Goal: Task Accomplishment & Management: Manage account settings

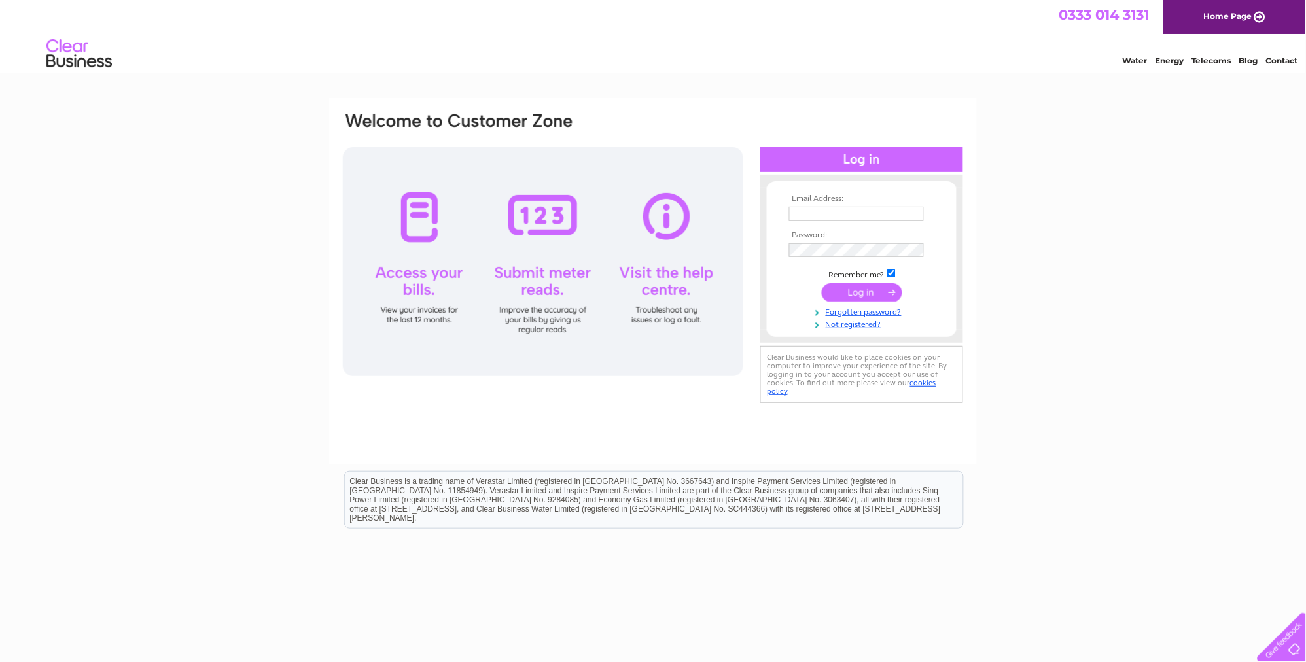
click at [830, 215] on input "text" at bounding box center [856, 214] width 135 height 14
type input "info@shetlandcontrols.com"
click at [893, 273] on input "checkbox" at bounding box center [891, 273] width 9 height 9
click at [892, 273] on input "checkbox" at bounding box center [891, 273] width 9 height 9
checkbox input "true"
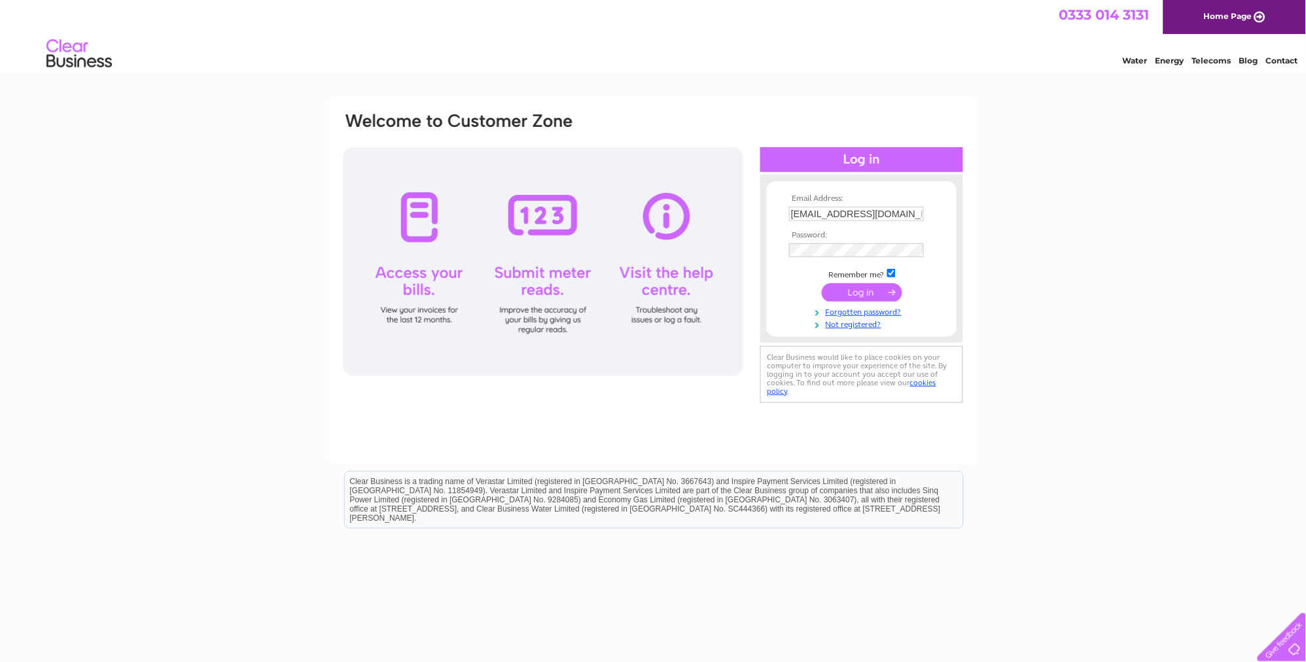
click at [868, 291] on input "submit" at bounding box center [862, 292] width 80 height 18
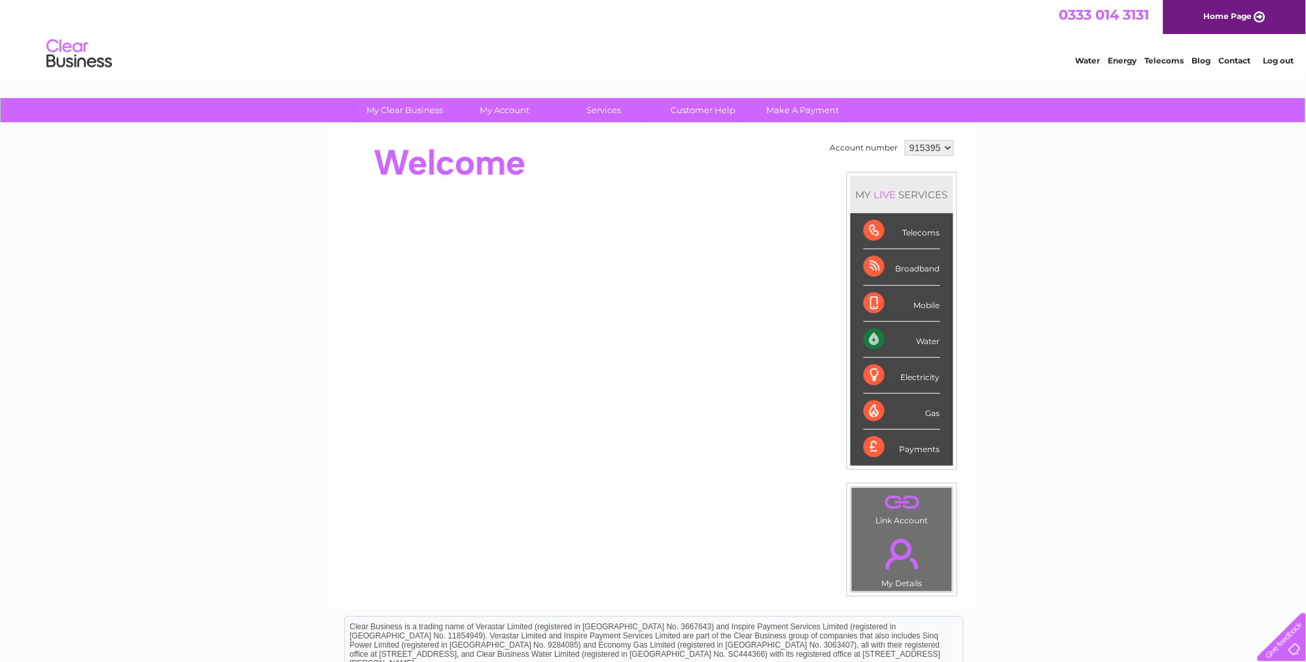
drag, startPoint x: 867, startPoint y: 26, endPoint x: 1136, endPoint y: 279, distance: 368.9
click at [1136, 279] on div "My Clear Business Login Details My Details My Preferences Link Account My Accou…" at bounding box center [653, 465] width 1306 height 735
click at [1149, 490] on div "My Clear Business Login Details My Details My Preferences Link Account My Accou…" at bounding box center [653, 465] width 1306 height 735
click at [1106, 499] on div "My Clear Business Login Details My Details My Preferences Link Account My Accou…" at bounding box center [653, 465] width 1306 height 735
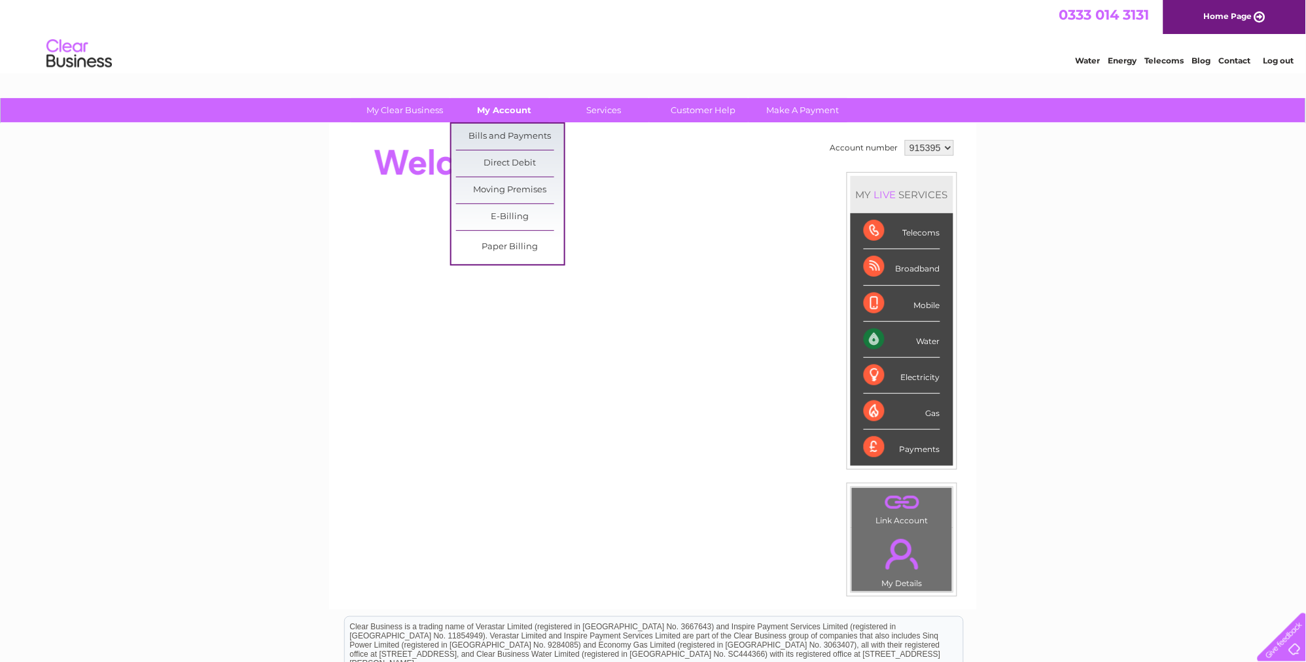
click at [502, 111] on link "My Account" at bounding box center [505, 110] width 108 height 24
click at [501, 137] on link "Bills and Payments" at bounding box center [510, 137] width 108 height 26
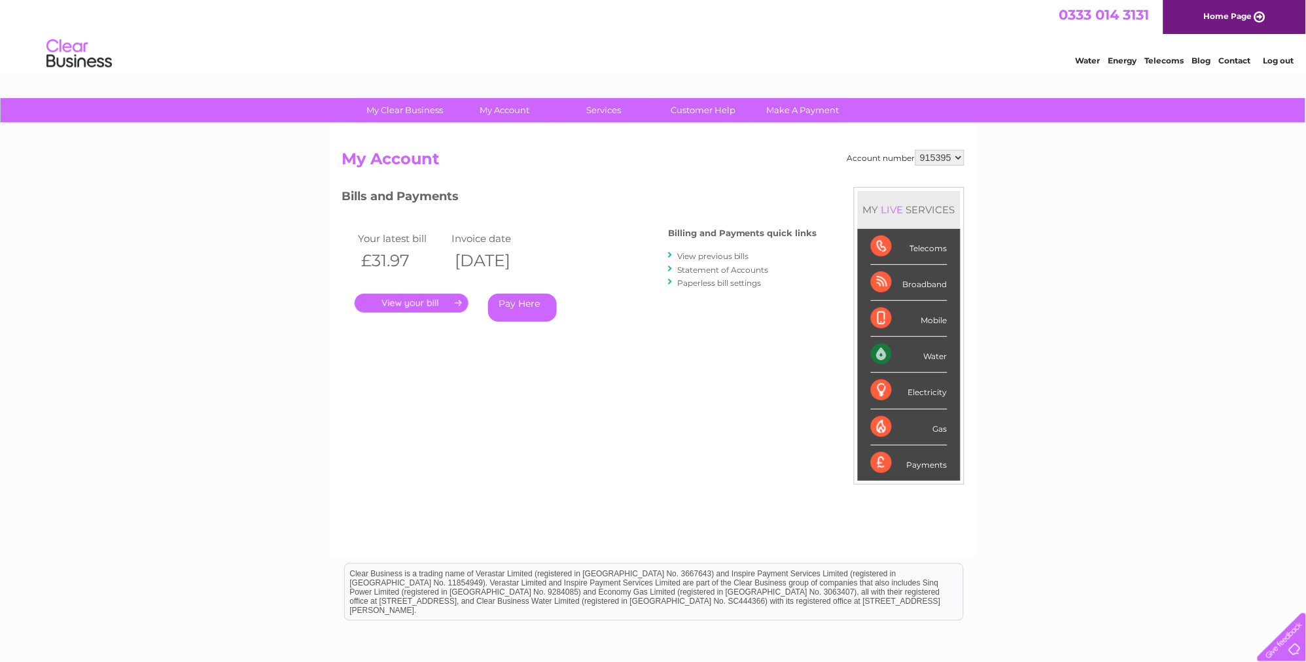
click at [428, 302] on link "." at bounding box center [412, 303] width 114 height 19
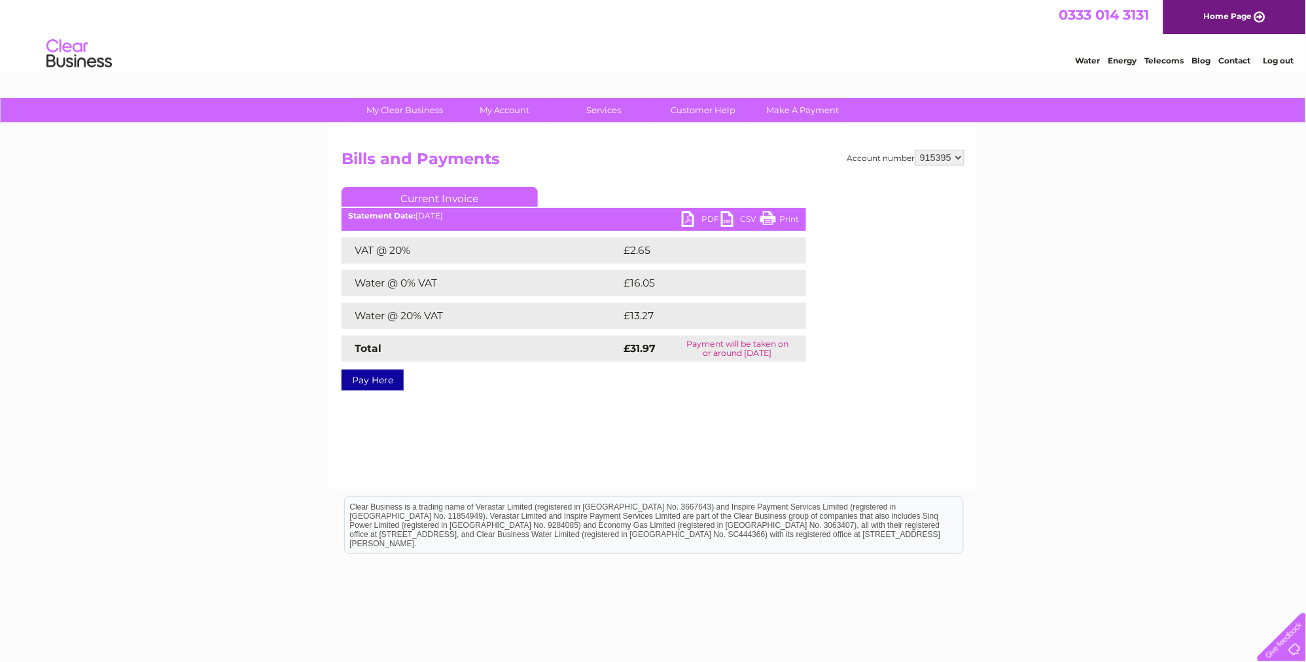
click at [695, 220] on link "PDF" at bounding box center [701, 220] width 39 height 19
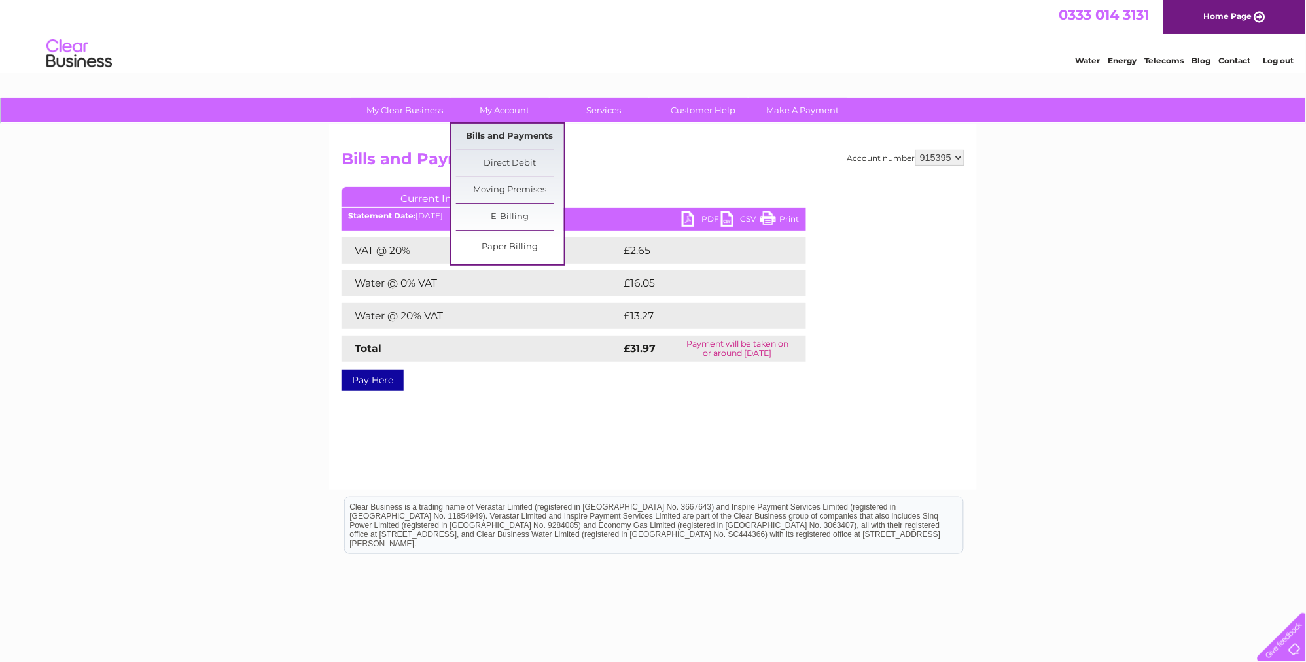
click at [499, 126] on link "Bills and Payments" at bounding box center [510, 137] width 108 height 26
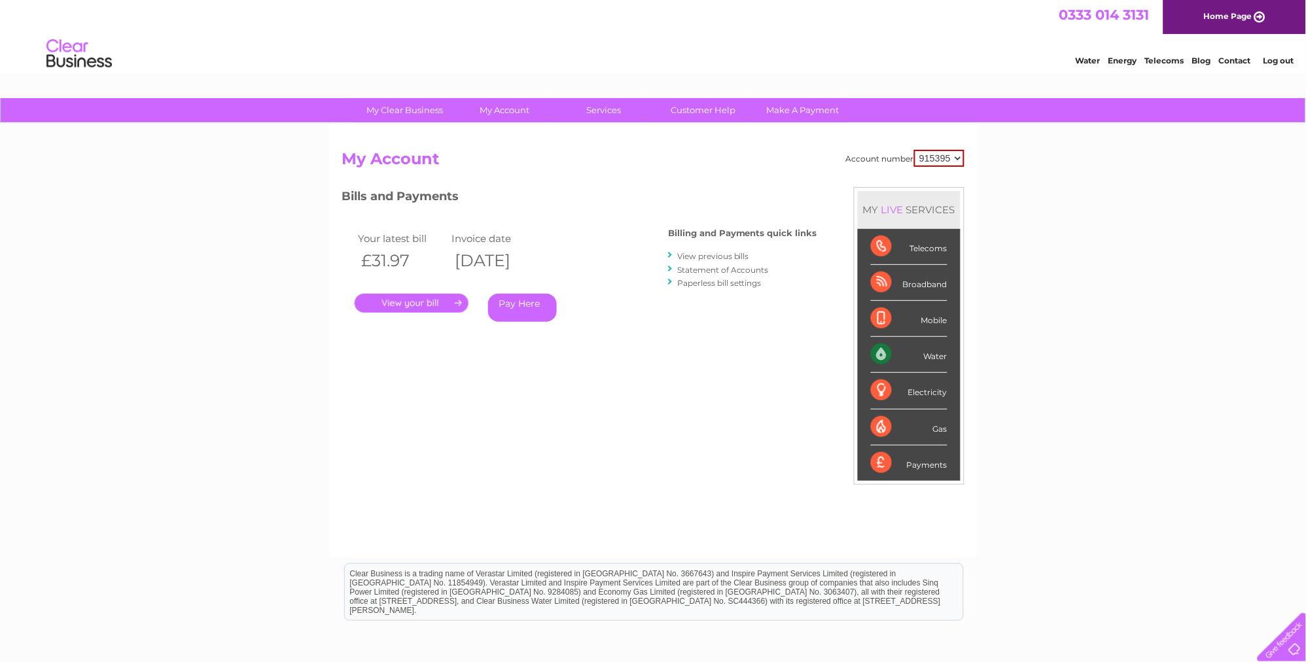
click at [690, 253] on link "View previous bills" at bounding box center [713, 256] width 72 height 10
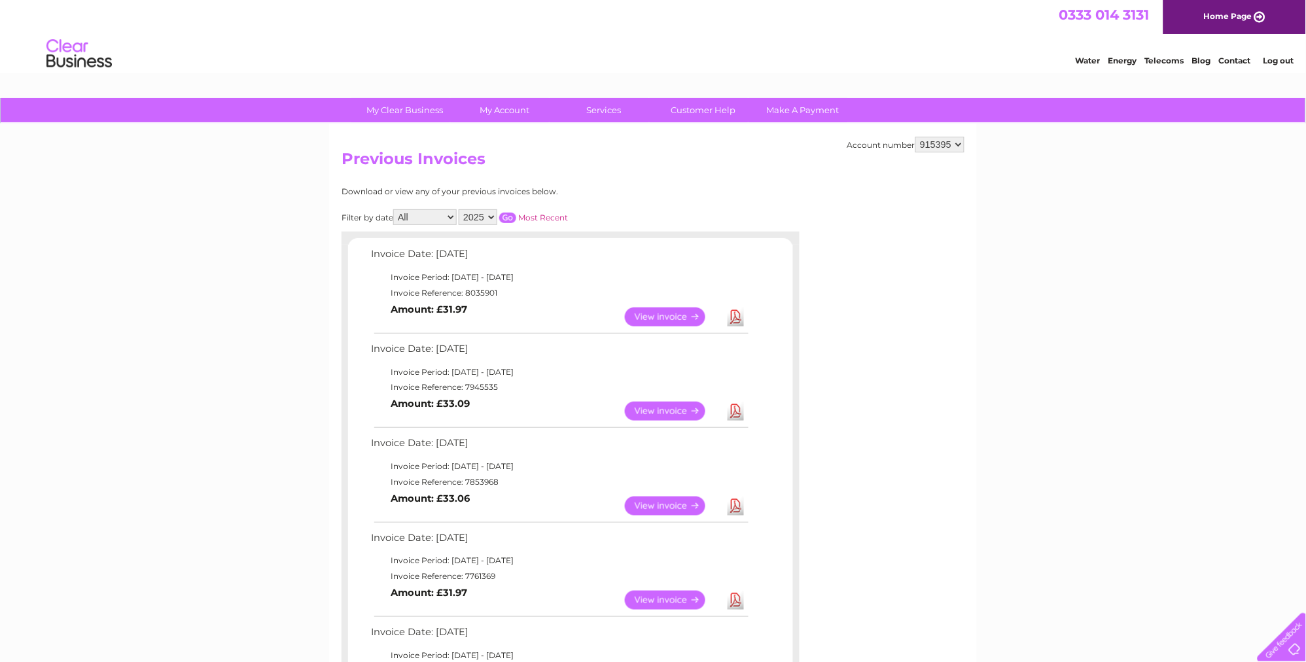
click at [654, 412] on link "View" at bounding box center [673, 411] width 96 height 19
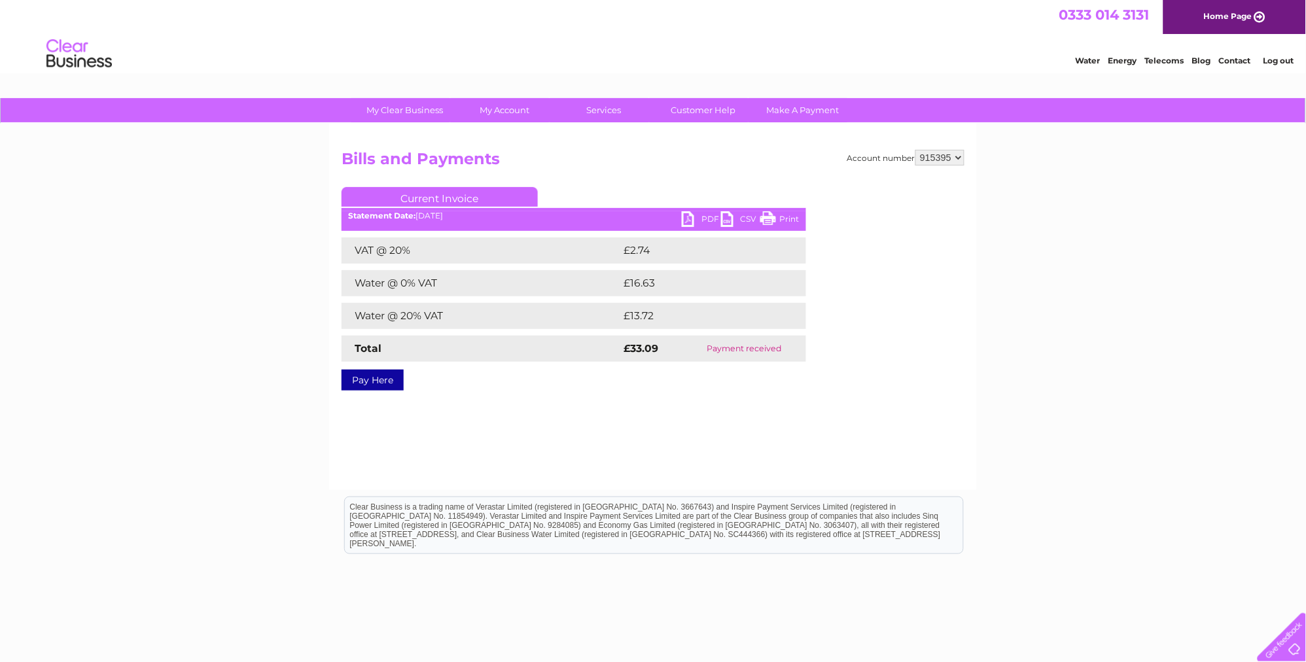
click at [705, 220] on link "PDF" at bounding box center [701, 220] width 39 height 19
